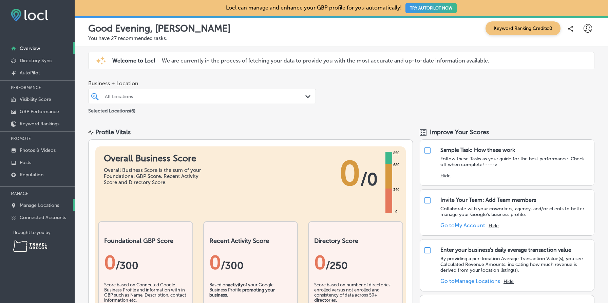
click at [48, 202] on p "Manage Locations" at bounding box center [39, 205] width 39 height 6
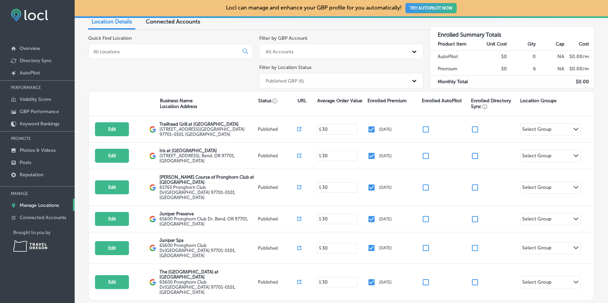
scroll to position [87, 0]
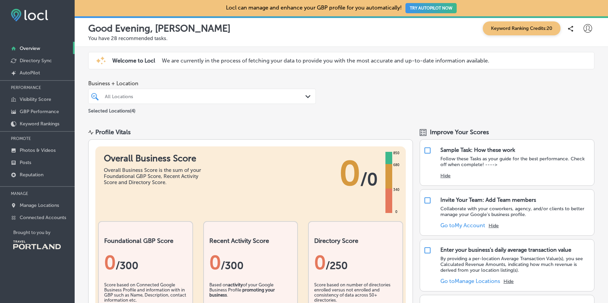
click at [54, 197] on p "MANAGE" at bounding box center [37, 193] width 75 height 10
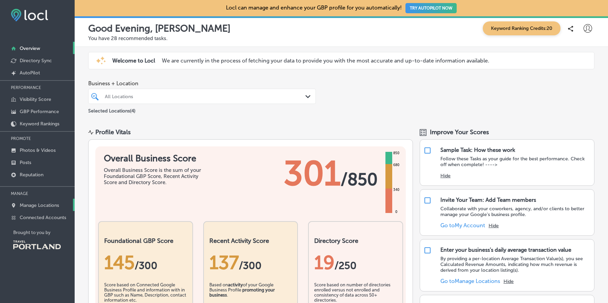
click at [54, 200] on link "Manage Locations" at bounding box center [37, 205] width 75 height 12
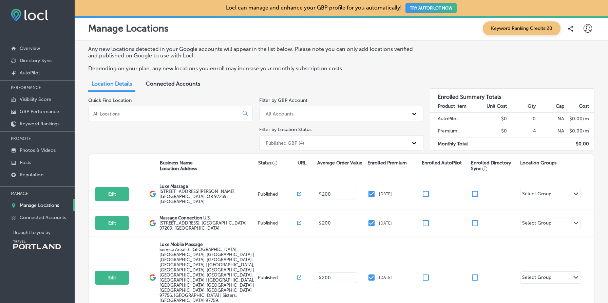
scroll to position [40, 0]
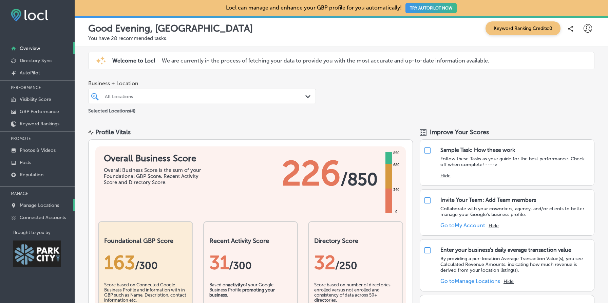
click at [57, 203] on p "Manage Locations" at bounding box center [39, 205] width 39 height 6
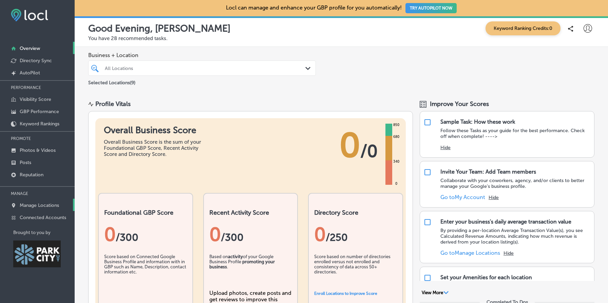
click at [52, 203] on p "Manage Locations" at bounding box center [39, 205] width 39 height 6
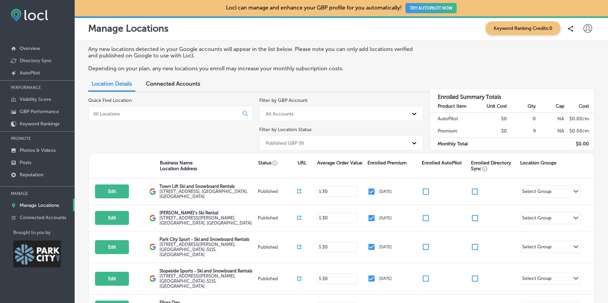
click at [311, 140] on div "Published GBP (9)" at bounding box center [335, 142] width 146 height 11
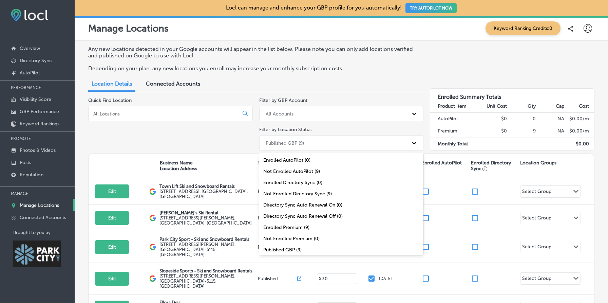
click at [384, 77] on div "Location Details Connected Accounts" at bounding box center [341, 84] width 507 height 15
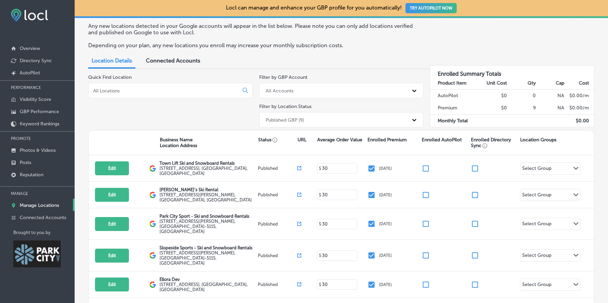
scroll to position [26, 0]
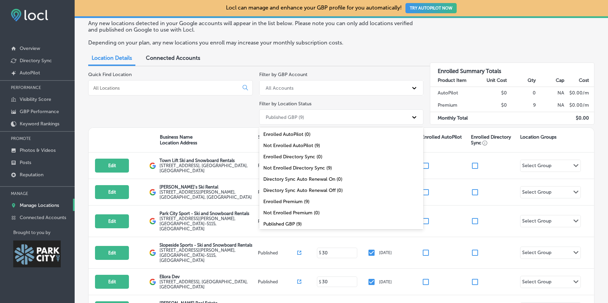
click at [360, 114] on div "Published GBP (9)" at bounding box center [335, 116] width 146 height 11
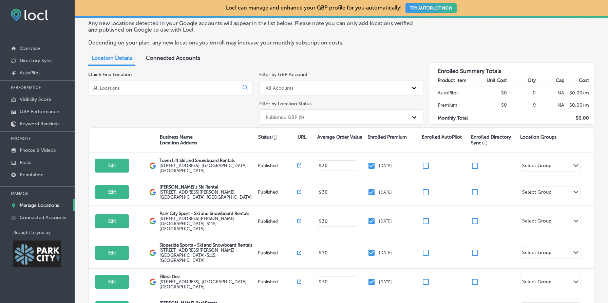
scroll to position [0, 0]
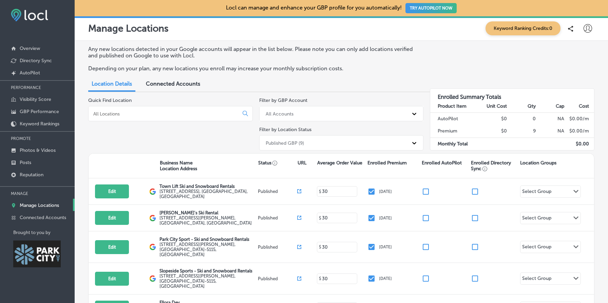
click at [586, 26] on icon at bounding box center [588, 28] width 8 height 8
click at [581, 51] on p "My Account" at bounding box center [578, 53] width 31 height 8
select select "US"
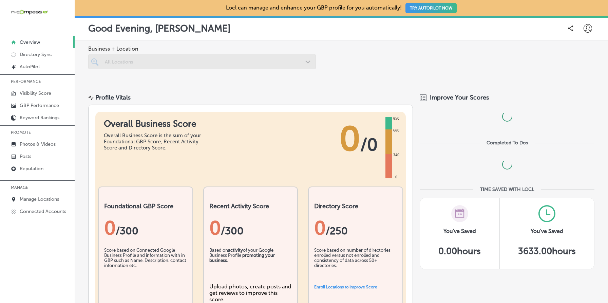
click at [588, 28] on icon at bounding box center [588, 28] width 8 height 8
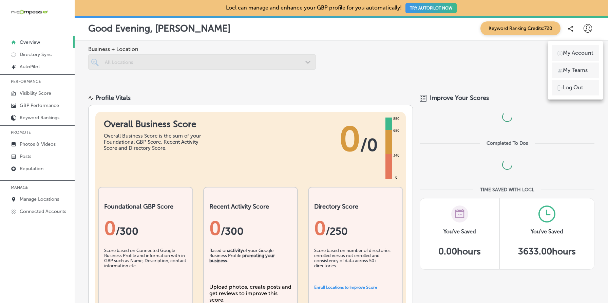
click at [579, 53] on p "My Account" at bounding box center [578, 53] width 31 height 8
select select "US"
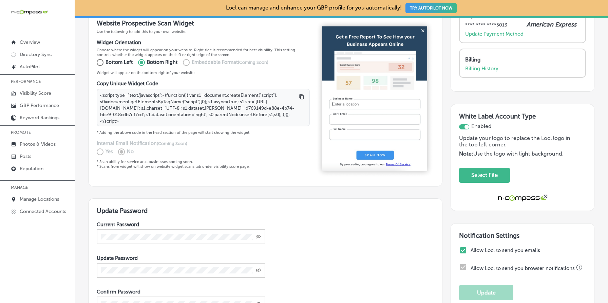
scroll to position [171, 0]
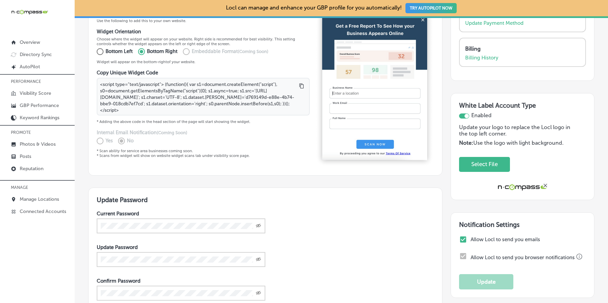
drag, startPoint x: 97, startPoint y: 131, endPoint x: 186, endPoint y: 134, distance: 89.0
click at [186, 134] on div "Internal Email Notification (Coming Soon) Yes No" at bounding box center [203, 137] width 213 height 17
click at [255, 151] on p "* Scan ability for service area businesses coming soon. * Scans from widget wil…" at bounding box center [203, 153] width 213 height 10
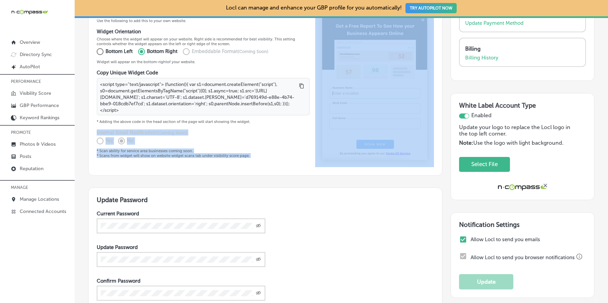
drag, startPoint x: 255, startPoint y: 151, endPoint x: 89, endPoint y: 124, distance: 168.9
click at [89, 124] on div "Website Prospective Scan Widget Use the following to add this to your own websi…" at bounding box center [265, 88] width 354 height 176
click at [102, 129] on h4 "Internal Email Notification (Coming Soon)" at bounding box center [203, 132] width 213 height 6
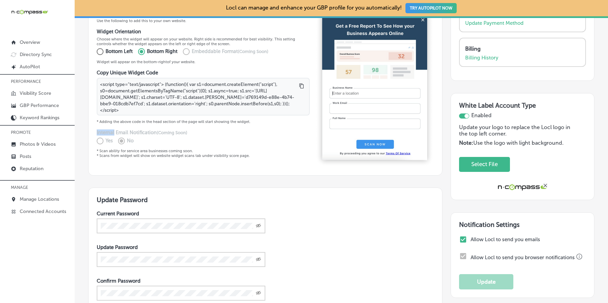
click at [102, 129] on h4 "Internal Email Notification (Coming Soon)" at bounding box center [203, 132] width 213 height 6
click at [140, 129] on h4 "Internal Email Notification (Coming Soon)" at bounding box center [203, 132] width 213 height 6
click at [99, 137] on label "Yes" at bounding box center [102, 140] width 21 height 11
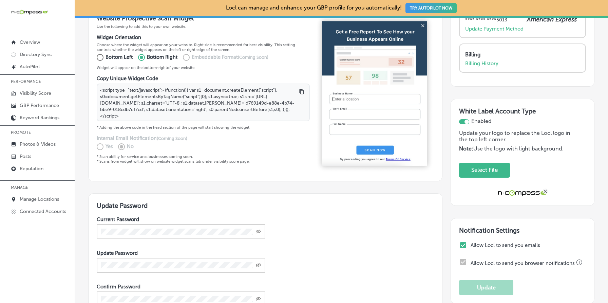
scroll to position [164, 0]
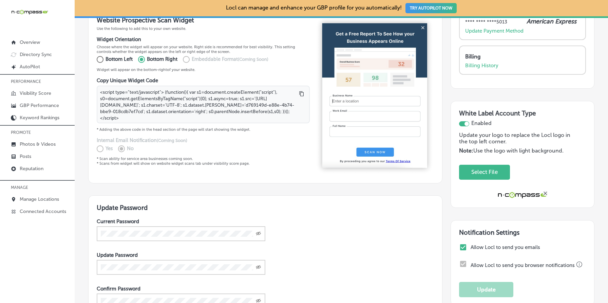
click at [100, 137] on h4 "Internal Email Notification (Coming Soon)" at bounding box center [203, 140] width 213 height 6
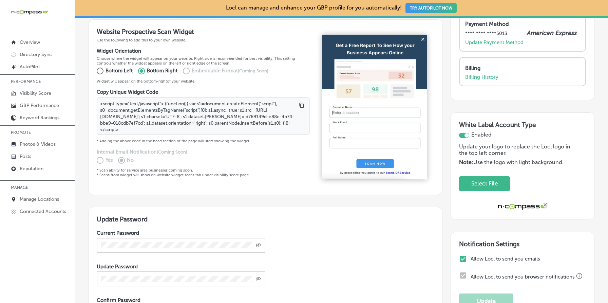
click at [202, 140] on p "* Adding the above code in the head section of the page will start showing the …" at bounding box center [203, 141] width 213 height 5
copy p "* Adding the above code in the head section of the page will start showing the …"
click at [203, 151] on h4 "Internal Email Notification (Coming Soon)" at bounding box center [203, 152] width 213 height 6
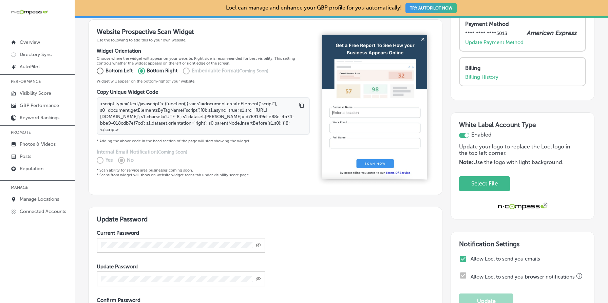
click at [203, 151] on h4 "Internal Email Notification (Coming Soon)" at bounding box center [203, 152] width 213 height 6
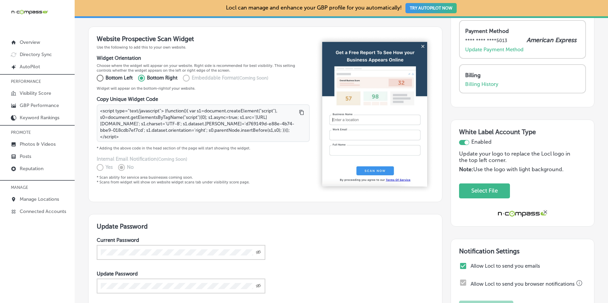
scroll to position [144, 0]
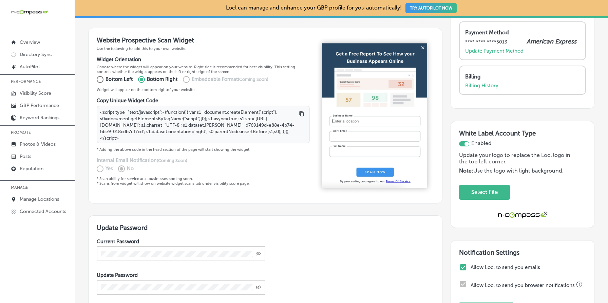
click at [134, 159] on h4 "Internal Email Notification (Coming Soon)" at bounding box center [203, 160] width 213 height 6
click at [212, 163] on div "Yes No" at bounding box center [203, 168] width 213 height 11
click at [161, 176] on p "* Scan ability for service area businesses coming soon. * Scans from widget wil…" at bounding box center [203, 181] width 213 height 10
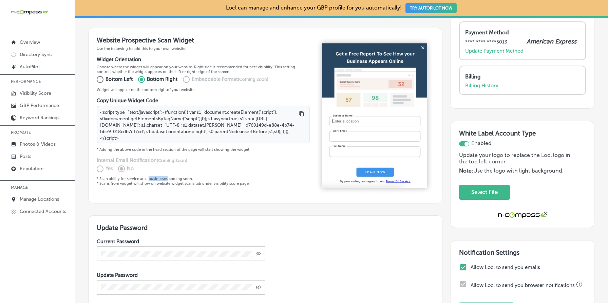
click at [161, 176] on p "* Scan ability for service area businesses coming soon. * Scans from widget wil…" at bounding box center [203, 181] width 213 height 10
click at [139, 181] on p "* Scan ability for service area businesses coming soon. * Scans from widget wil…" at bounding box center [203, 181] width 213 height 10
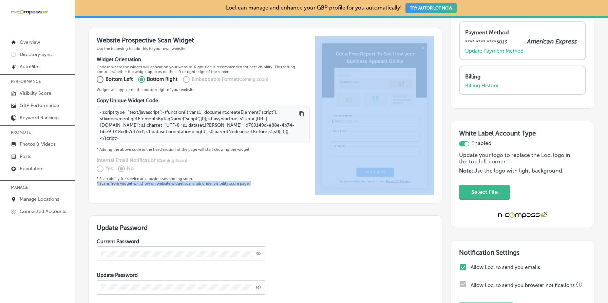
click at [139, 181] on p "* Scan ability for service area businesses coming soon. * Scans from widget wil…" at bounding box center [203, 181] width 213 height 10
click at [160, 65] on p "Choose where the widget will appear on your website. Right side is recommended …" at bounding box center [203, 70] width 213 height 10
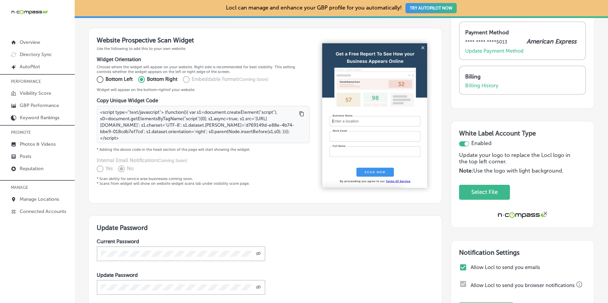
click at [160, 65] on p "Choose where the widget will appear on your website. Right side is recommended …" at bounding box center [203, 70] width 213 height 10
click at [212, 69] on p "Choose where the widget will appear on your website. Right side is recommended …" at bounding box center [203, 70] width 213 height 10
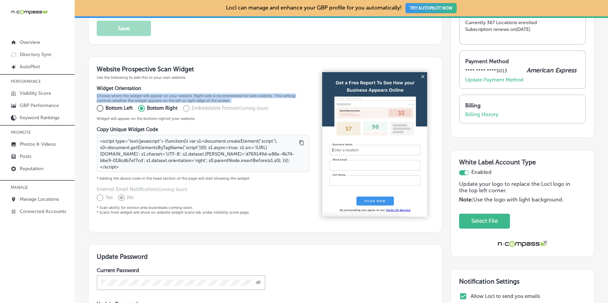
scroll to position [113, 0]
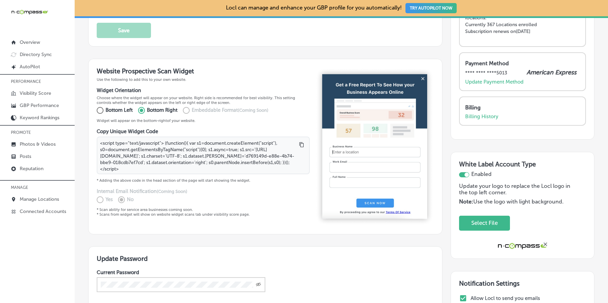
click at [141, 208] on p "* Scan ability for service area businesses coming soon. * Scans from widget wil…" at bounding box center [203, 212] width 213 height 10
click at [173, 98] on p "Choose where the widget will appear on your website. Right side is recommended …" at bounding box center [203, 100] width 213 height 10
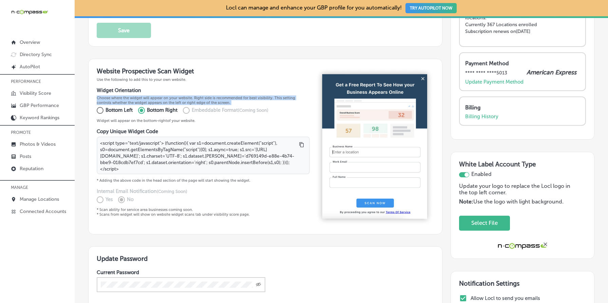
click at [173, 98] on p "Choose where the widget will appear on your website. Right side is recommended …" at bounding box center [203, 100] width 213 height 10
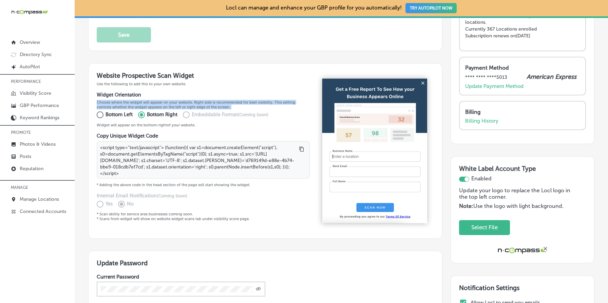
scroll to position [104, 0]
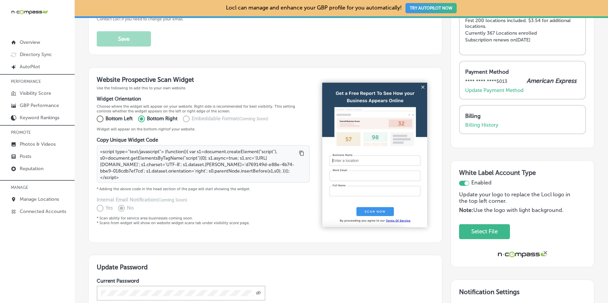
click at [228, 187] on p "* Adding the above code in the head section of the page will start showing the …" at bounding box center [203, 188] width 213 height 5
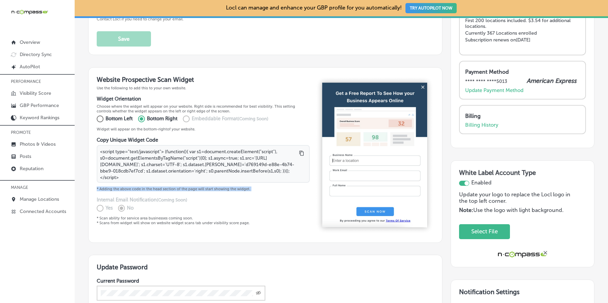
click at [228, 187] on p "* Adding the above code in the head section of the page will start showing the …" at bounding box center [203, 188] width 213 height 5
click at [238, 203] on div "Yes No" at bounding box center [203, 208] width 213 height 11
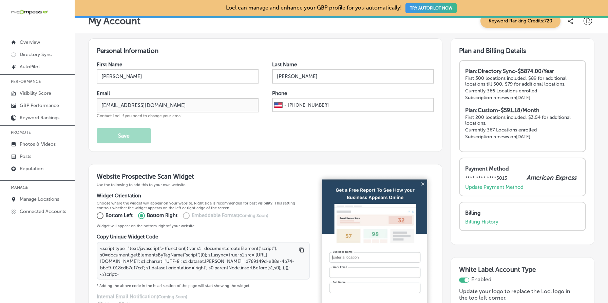
scroll to position [0, 0]
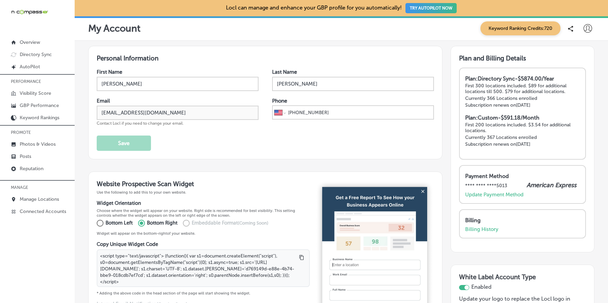
click at [468, 125] on p "First 200 locations included. $3.54 for additional locations." at bounding box center [522, 128] width 115 height 12
click at [497, 138] on p "Currently 367 Locations enrolled" at bounding box center [522, 137] width 115 height 6
click at [514, 108] on div "Plan: Directory Sync - $5874.00/Year First 300 locations included. $89 for addi…" at bounding box center [522, 94] width 115 height 39
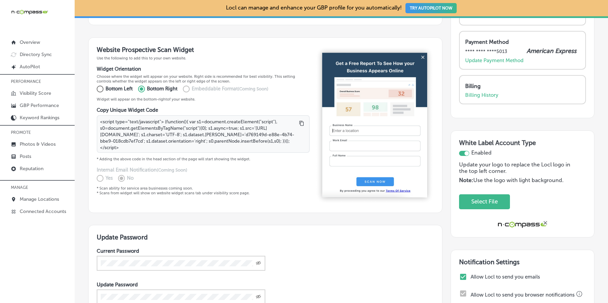
scroll to position [136, 0]
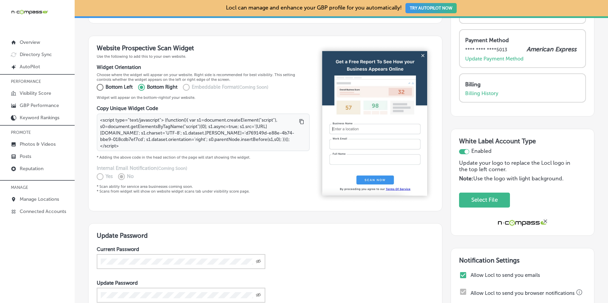
click at [108, 75] on p "Choose where the widget will appear on your website. Right side is recommended …" at bounding box center [203, 77] width 213 height 10
select select "US"
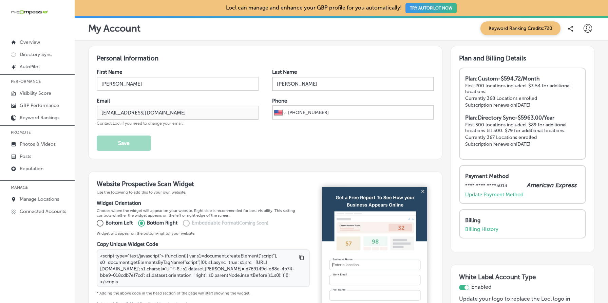
select select "US"
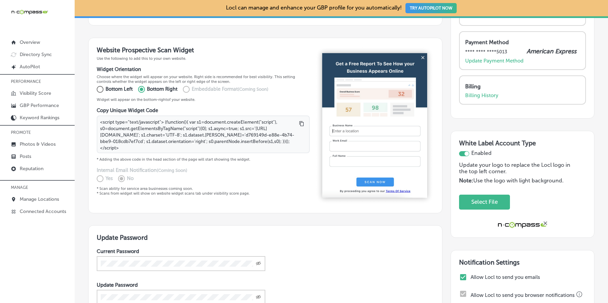
scroll to position [130, 0]
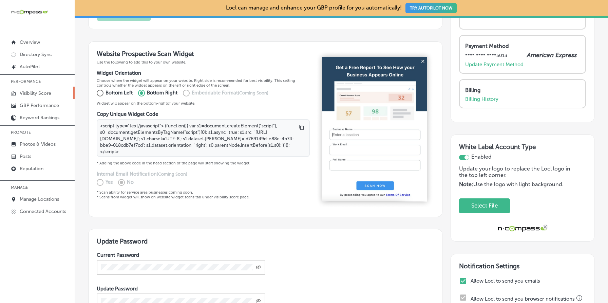
click at [50, 93] on p "Visibility Score" at bounding box center [36, 93] width 32 height 6
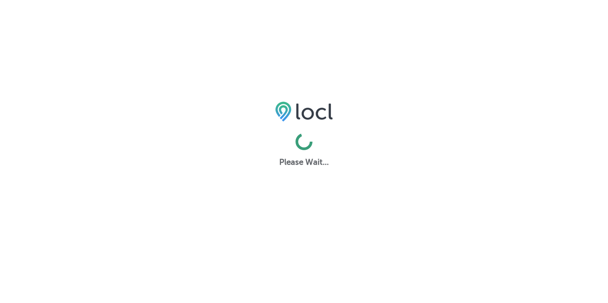
select select "US"
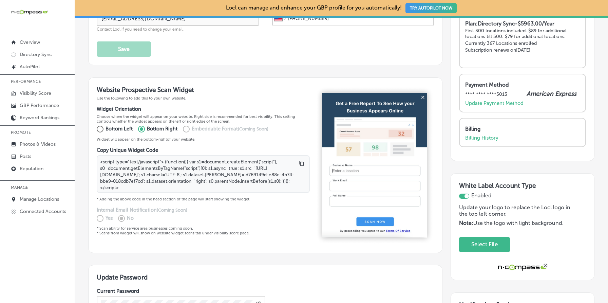
scroll to position [98, 0]
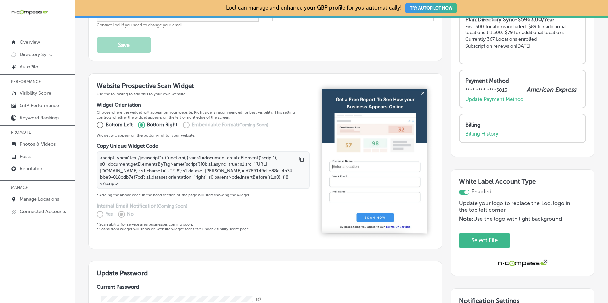
click at [123, 115] on p "Choose where the widget will appear on your website. Right side is recommended …" at bounding box center [203, 115] width 213 height 10
click at [211, 111] on p "Choose where the widget will appear on your website. Right side is recommended …" at bounding box center [203, 115] width 213 height 10
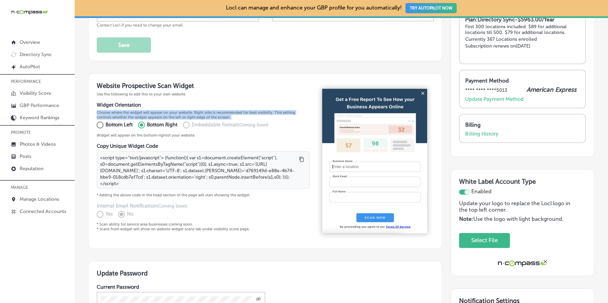
click at [211, 111] on p "Choose where the widget will appear on your website. Right side is recommended …" at bounding box center [203, 115] width 213 height 10
click at [269, 129] on div "Bottom Left Bottom Right Embeddable Format (Coming Soon)" at bounding box center [185, 125] width 177 height 11
select select "US"
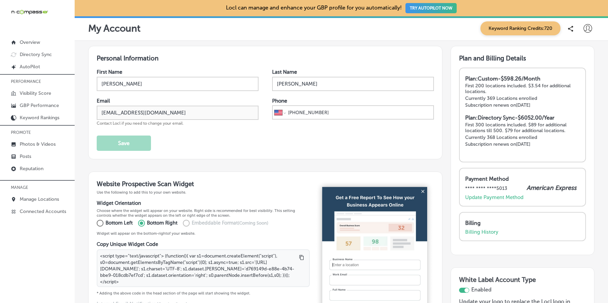
select select "US"
